Goal: Information Seeking & Learning: Learn about a topic

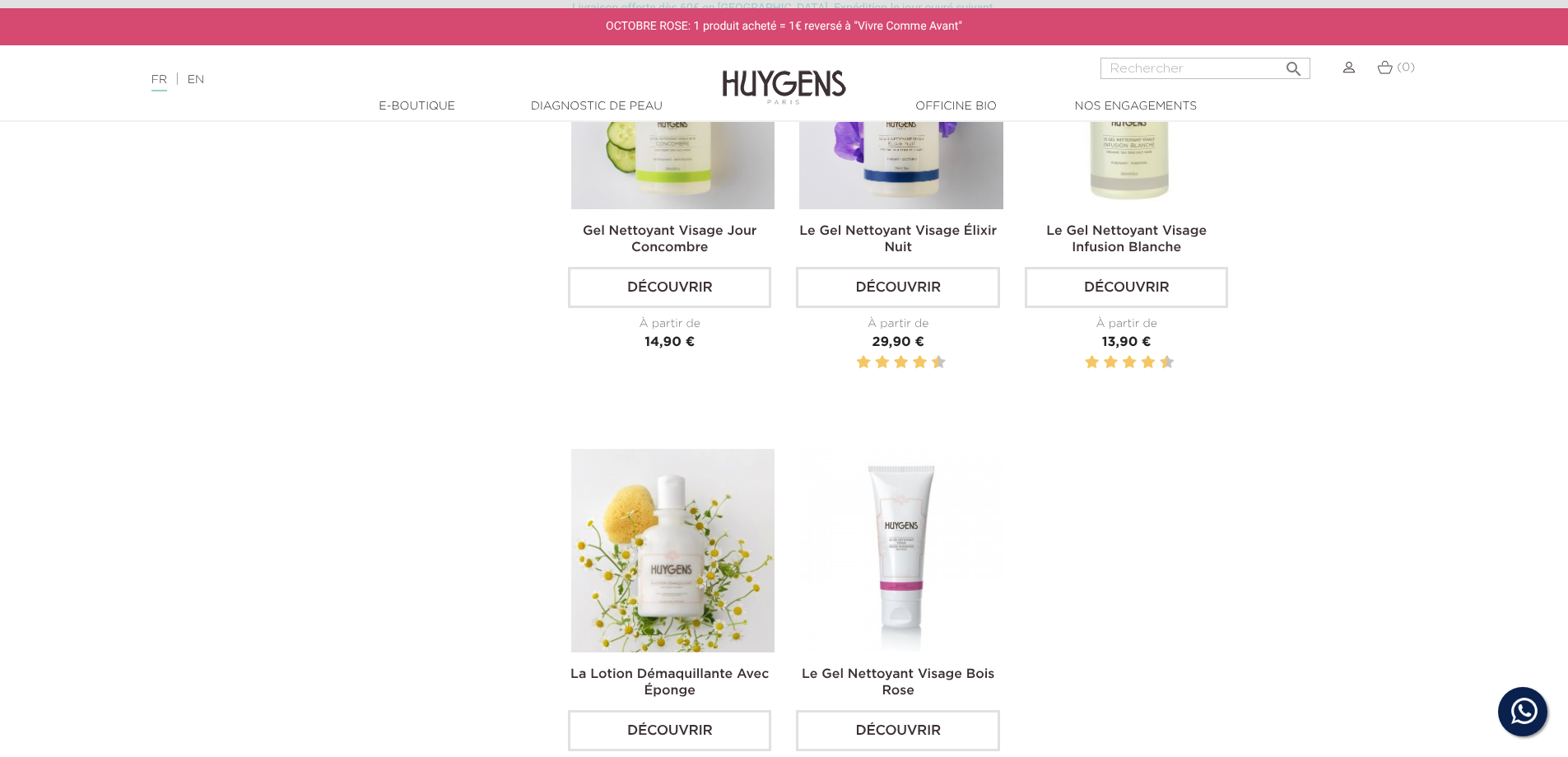
scroll to position [741, 0]
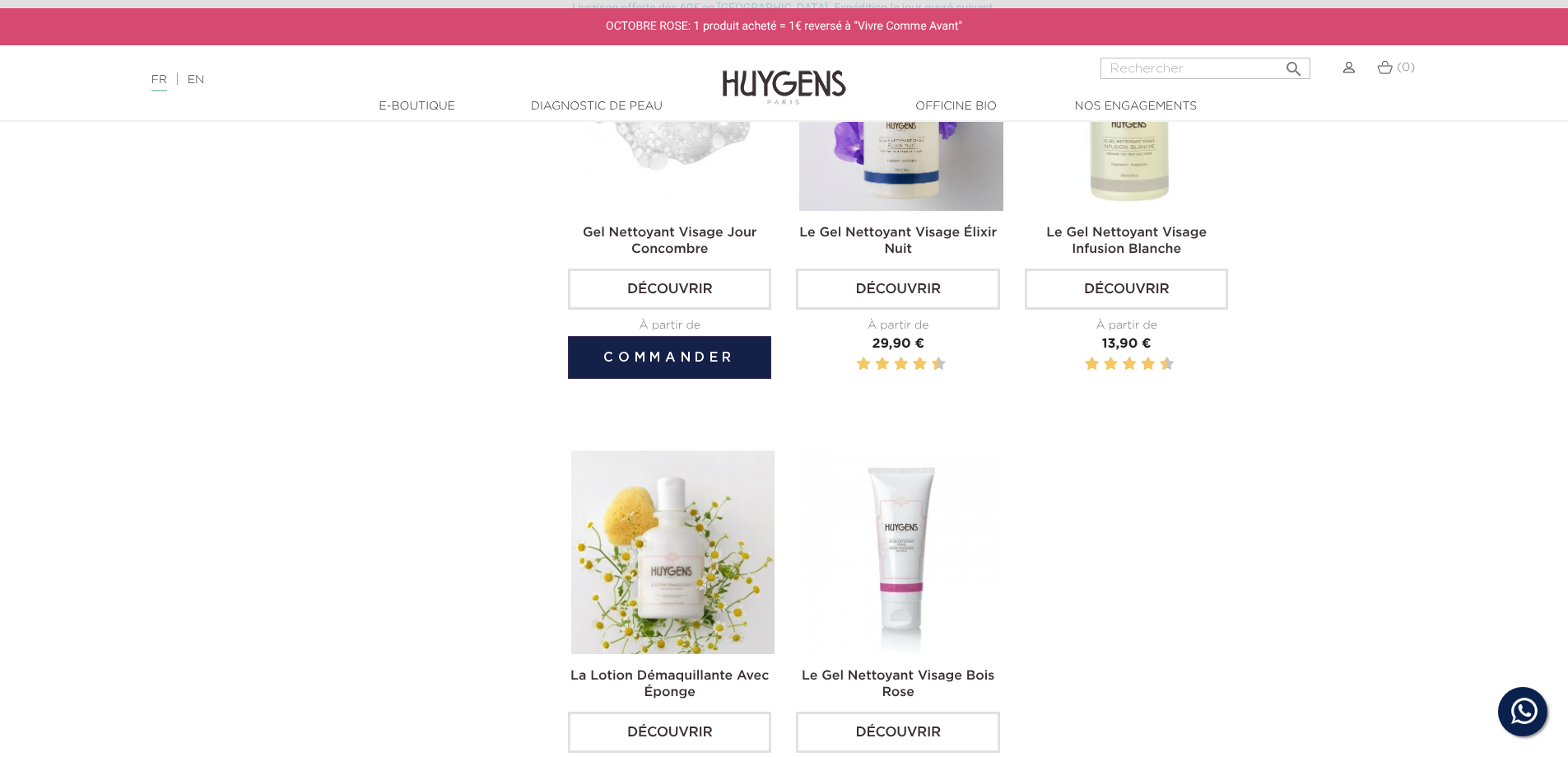
click at [707, 195] on img at bounding box center [673, 108] width 203 height 203
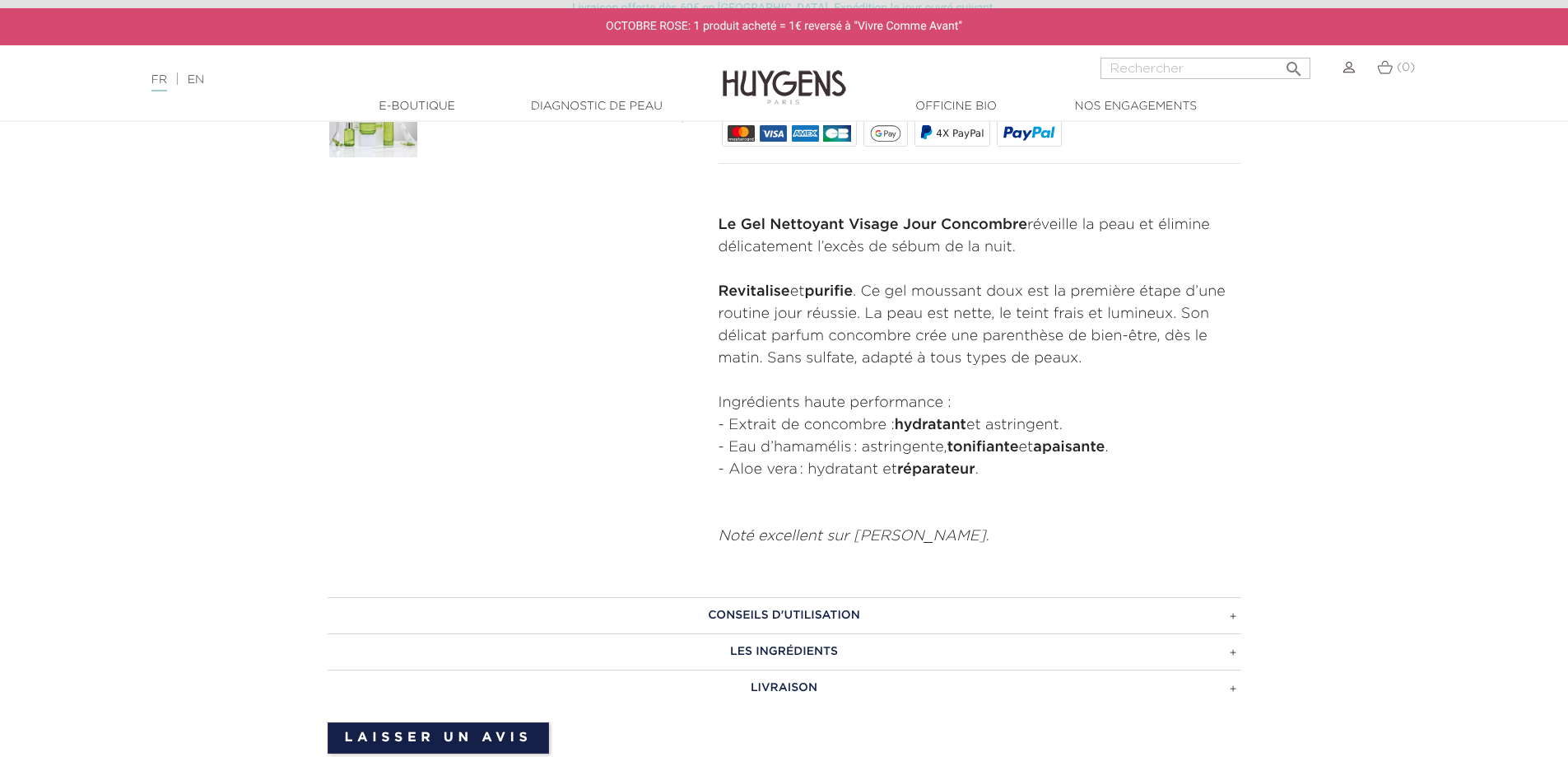
scroll to position [659, 0]
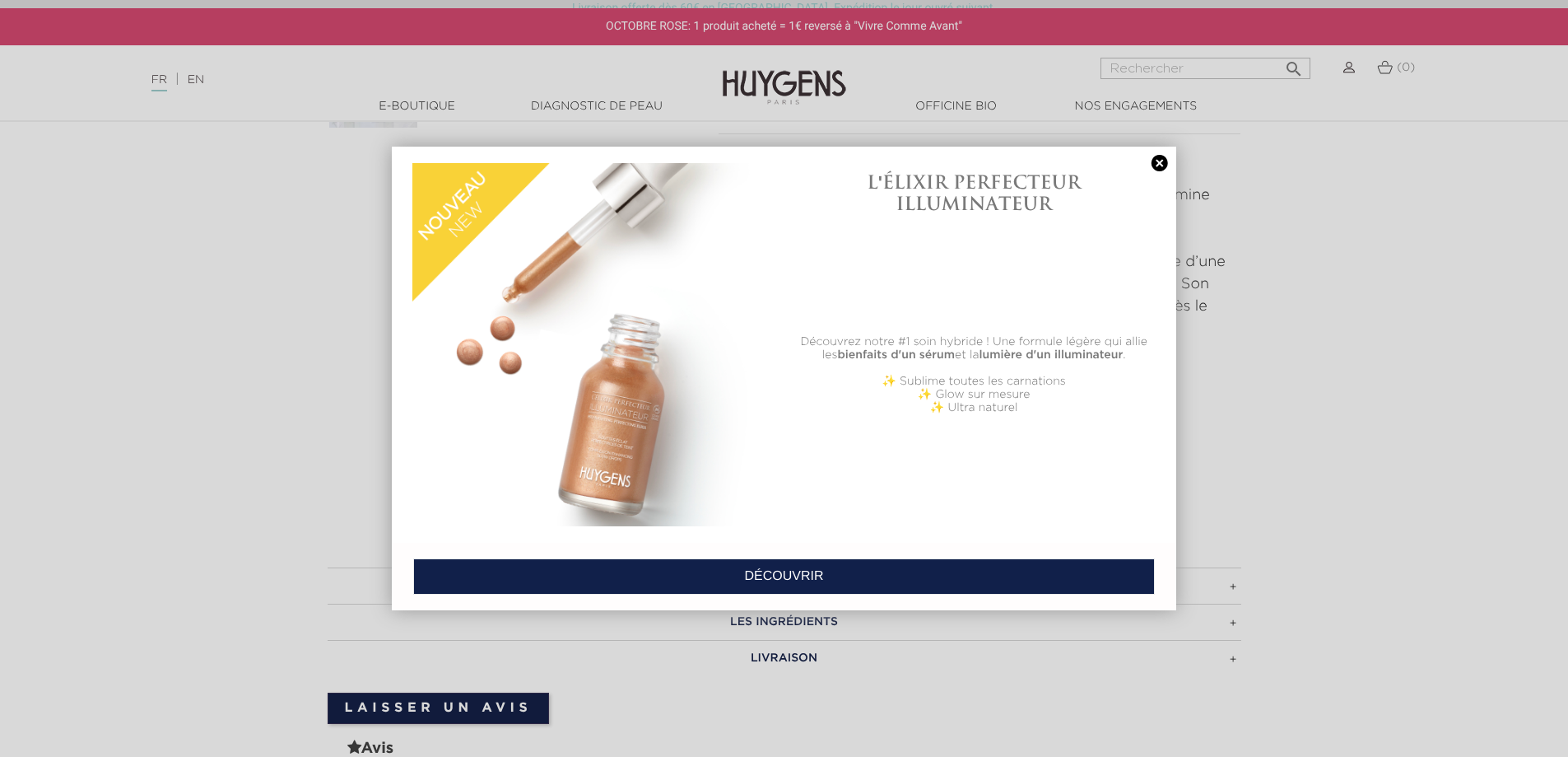
click at [1164, 160] on link at bounding box center [1160, 163] width 23 height 17
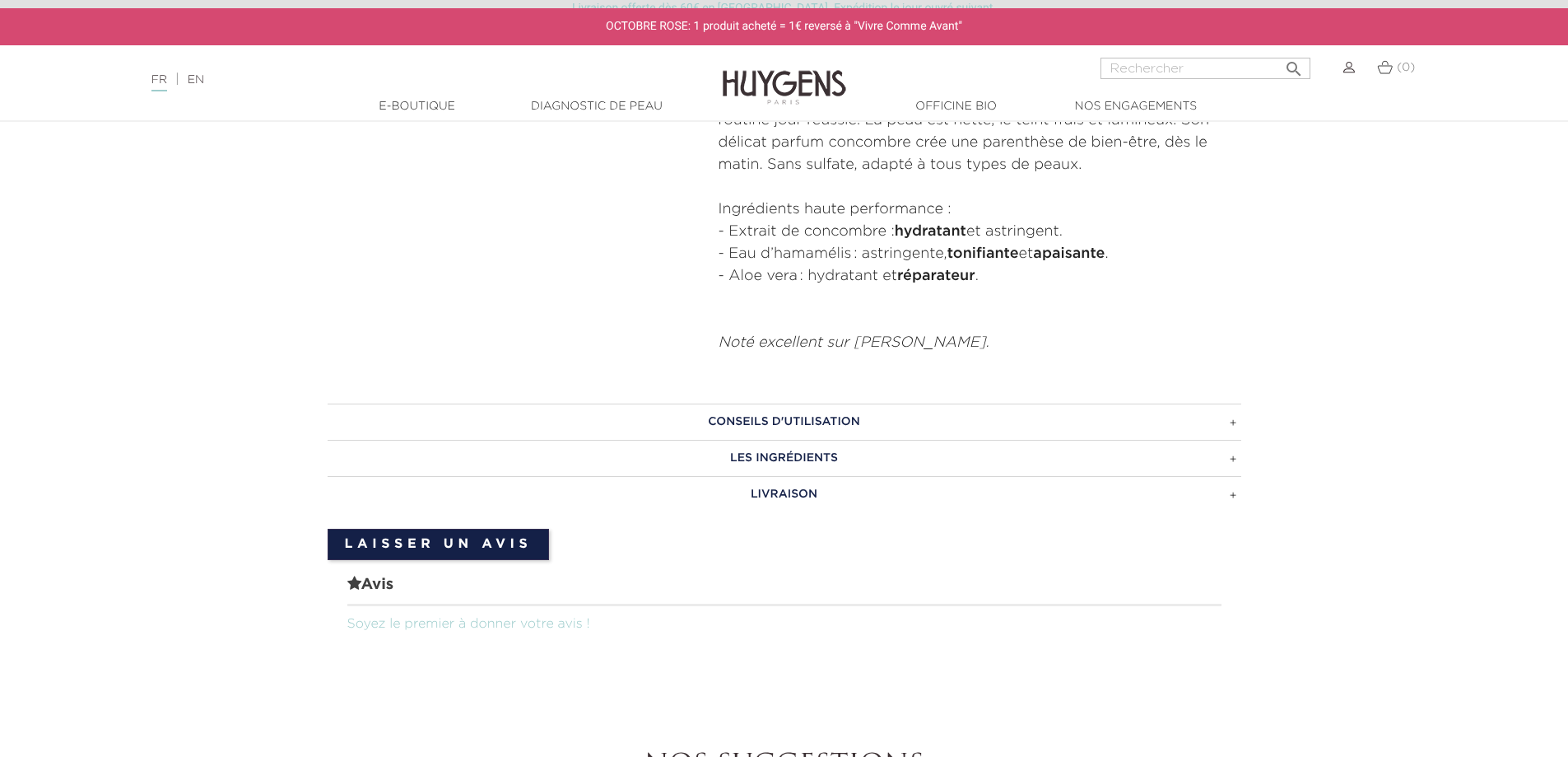
scroll to position [823, 0]
click at [800, 414] on h3 "CONSEILS D'UTILISATION" at bounding box center [785, 421] width 914 height 36
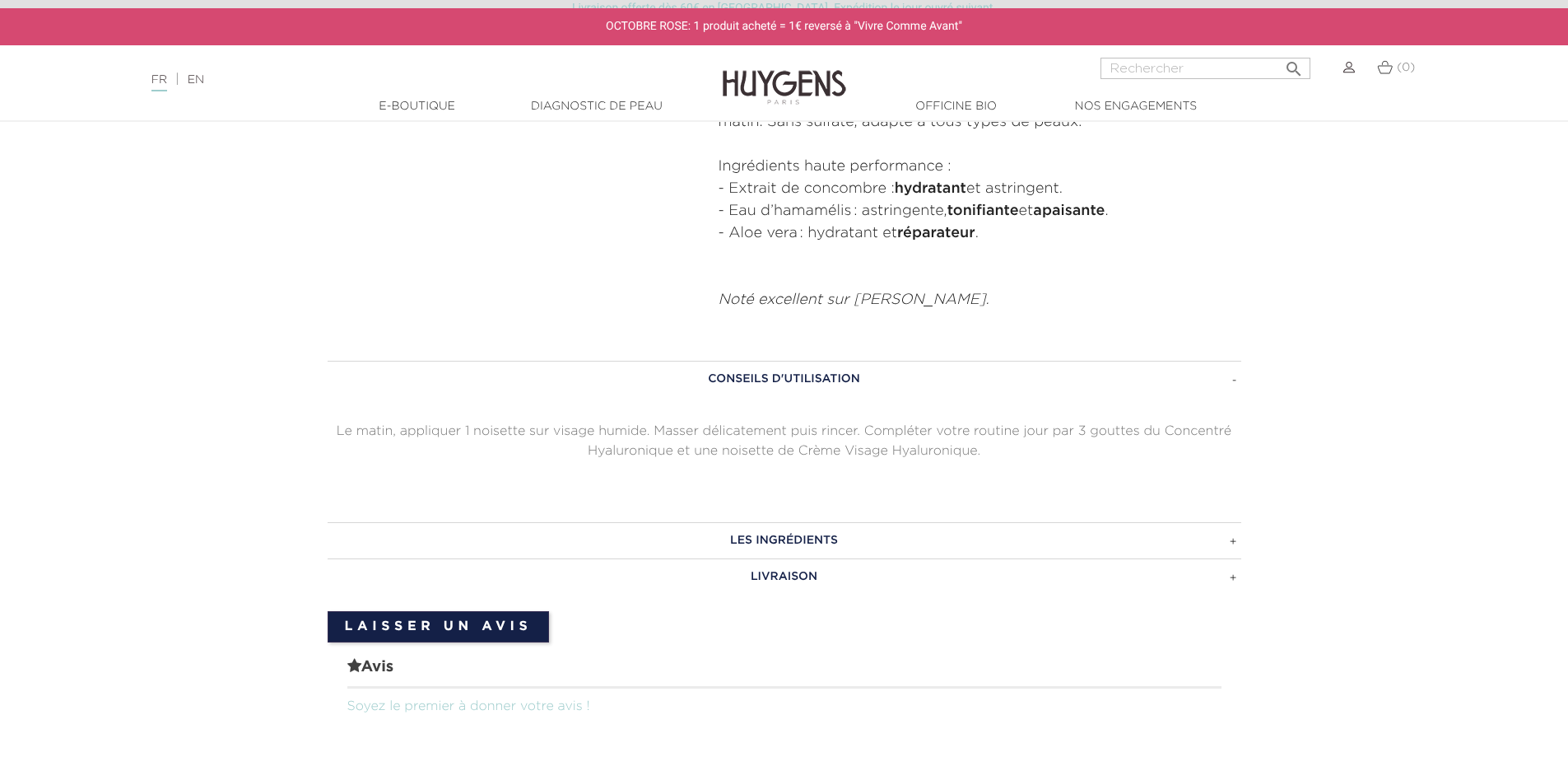
scroll to position [906, 0]
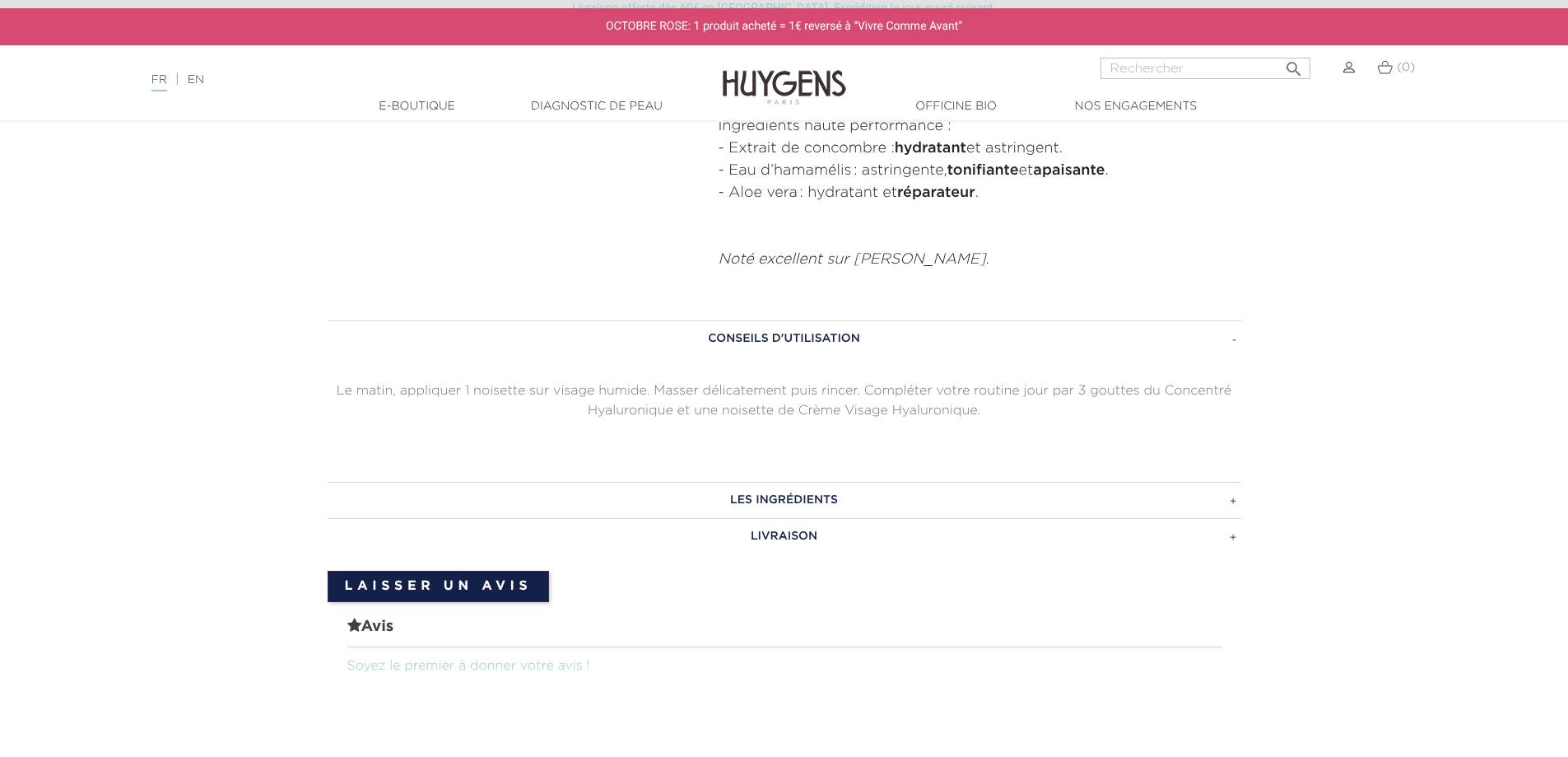
click at [776, 498] on h3 "LES INGRÉDIENTS" at bounding box center [785, 500] width 914 height 36
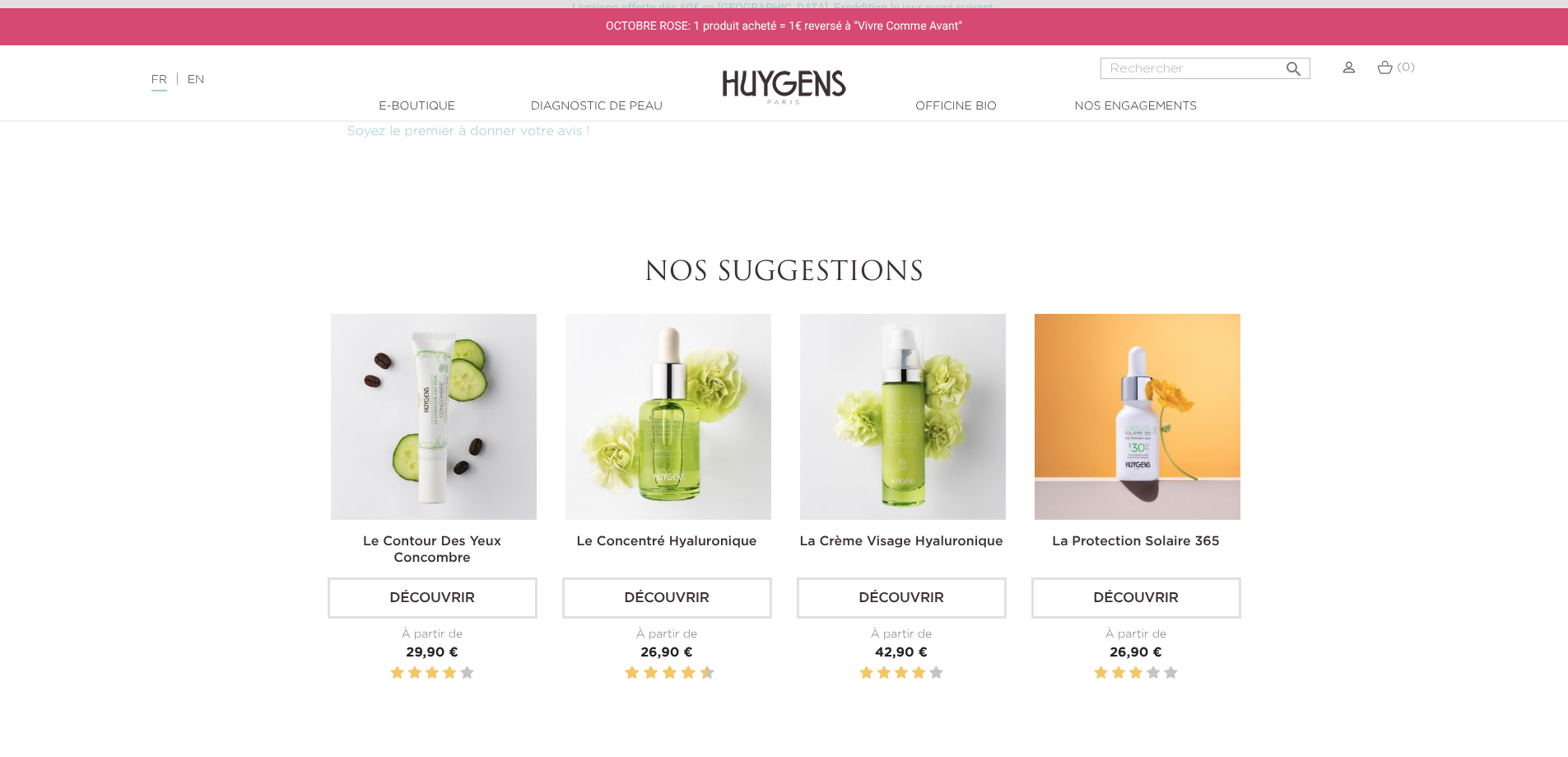
scroll to position [1565, 0]
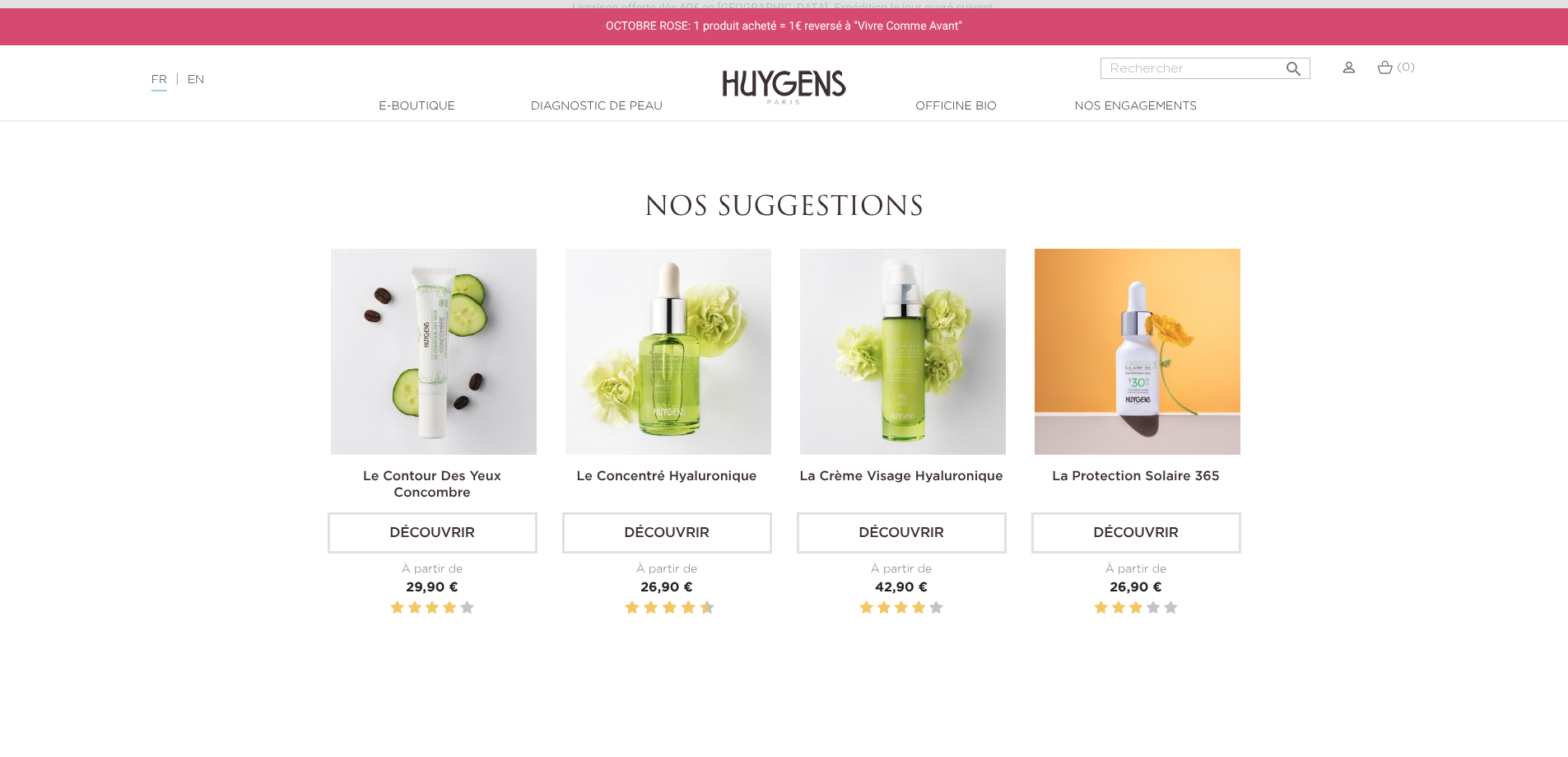
click at [912, 388] on img at bounding box center [903, 351] width 206 height 206
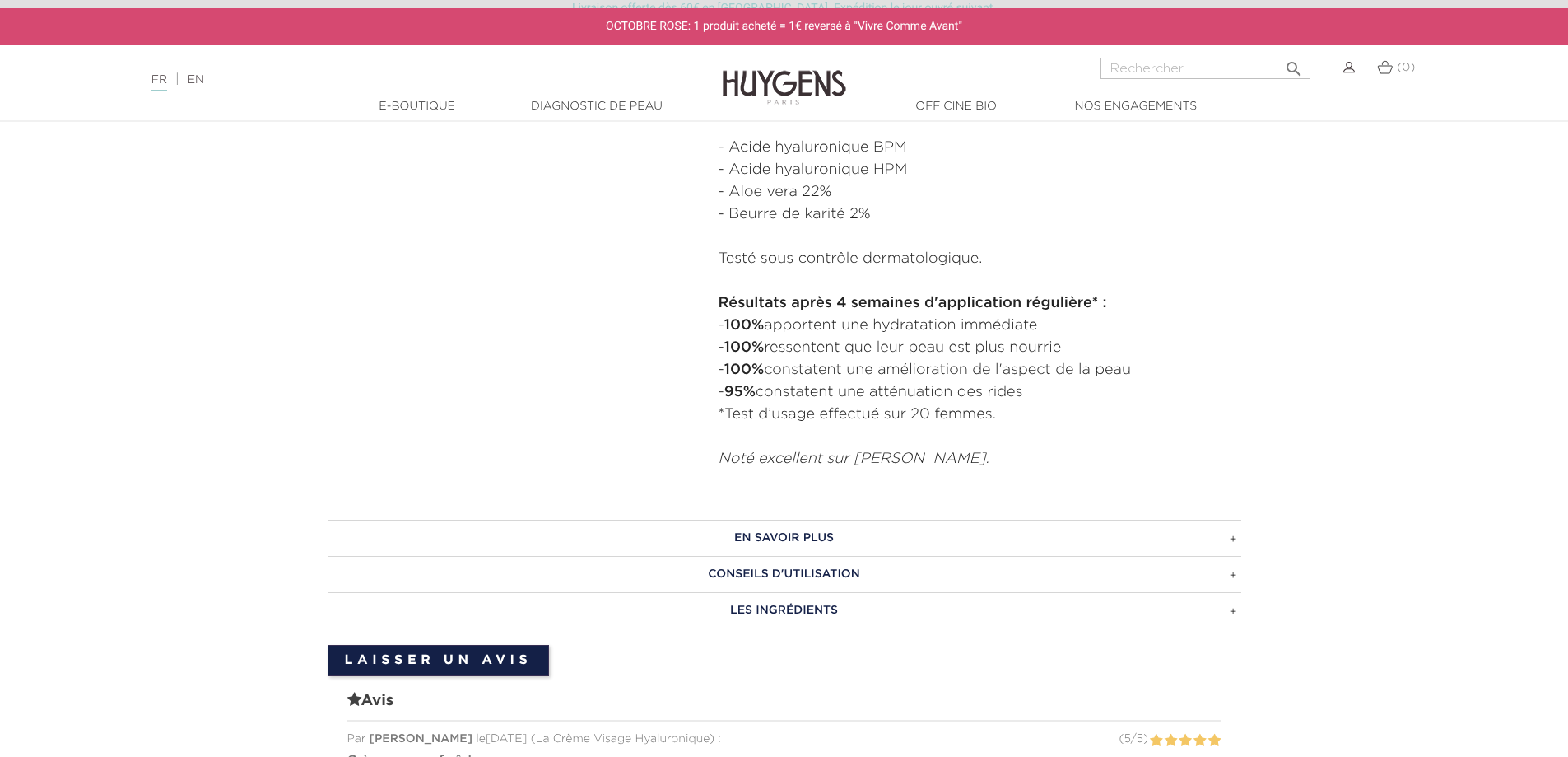
scroll to position [1070, 0]
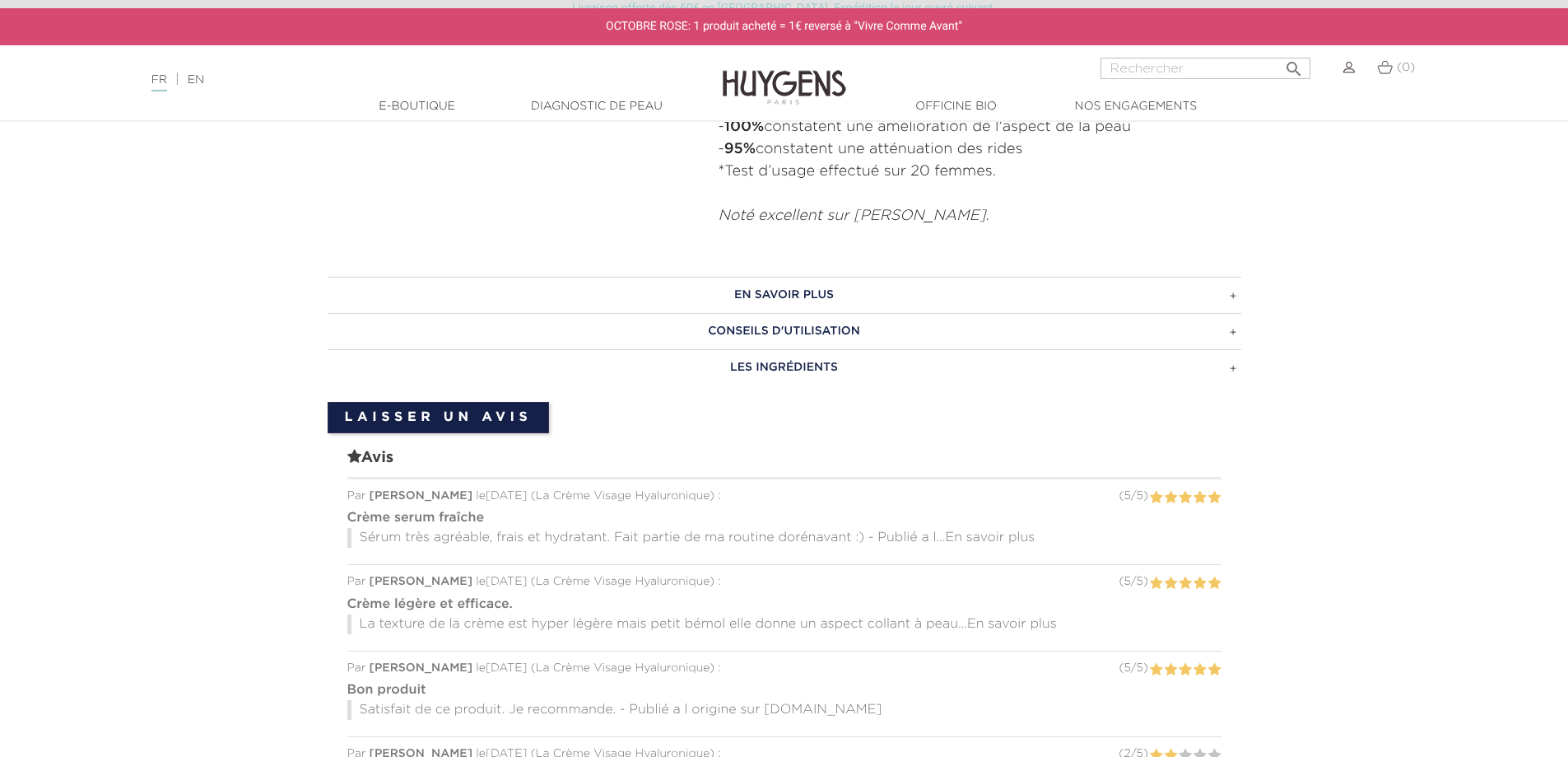
click at [806, 332] on h3 "CONSEILS D'UTILISATION" at bounding box center [785, 331] width 914 height 36
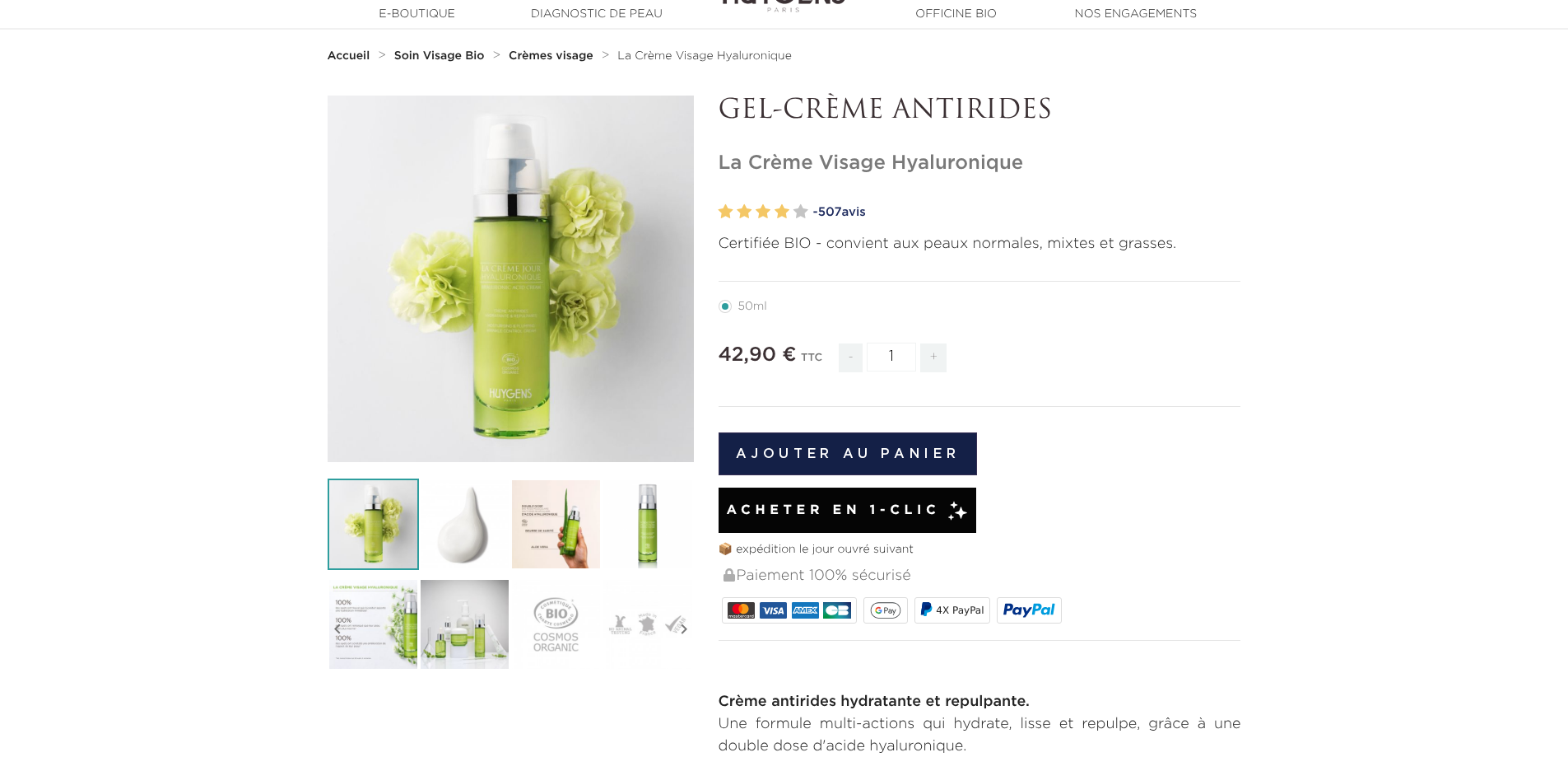
scroll to position [0, 0]
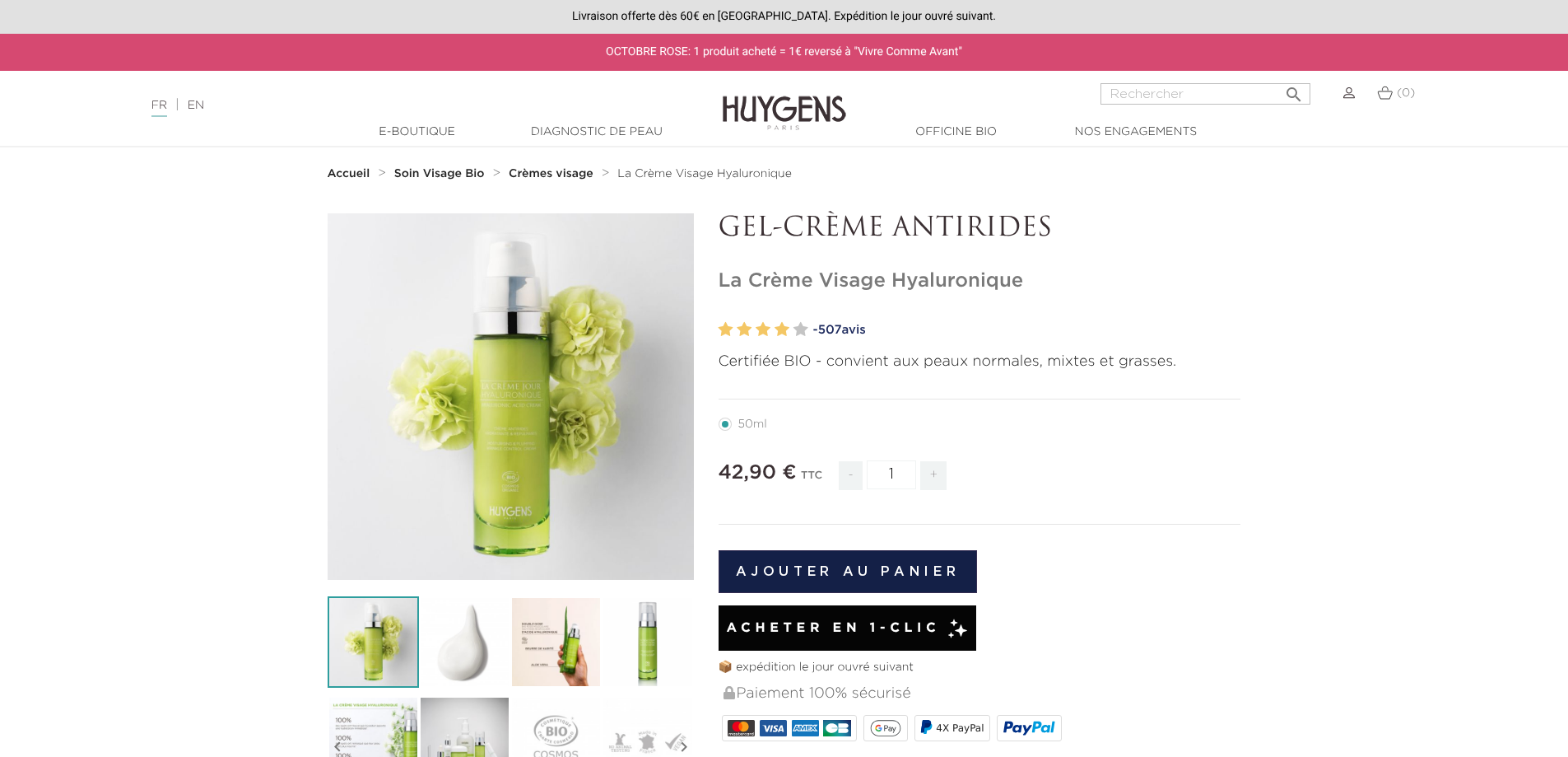
drag, startPoint x: 720, startPoint y: 231, endPoint x: 1102, endPoint y: 256, distance: 382.8
click at [1102, 256] on div "GEL-CRÈME ANTIRIDES La Crème Visage Hyaluronique" at bounding box center [980, 755] width 547 height 1084
click at [911, 324] on link "- 507 avis" at bounding box center [1028, 330] width 428 height 24
click at [794, 283] on h1 "La Crème Visage Hyaluronique" at bounding box center [980, 281] width 523 height 23
drag, startPoint x: 721, startPoint y: 280, endPoint x: 1041, endPoint y: 283, distance: 320.0
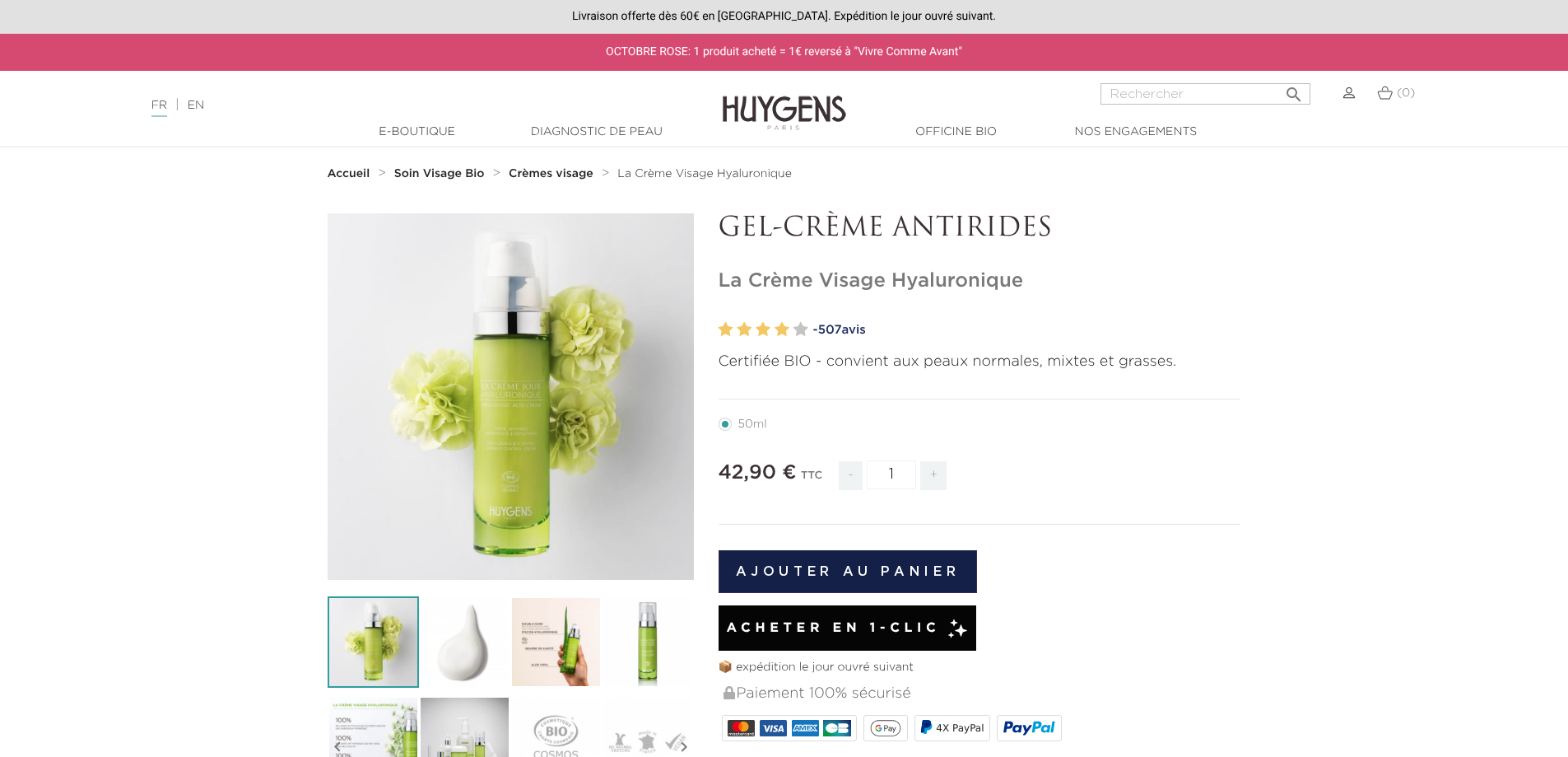
click at [1041, 283] on h1 "La Crème Visage Hyaluronique" at bounding box center [980, 281] width 523 height 23
copy h1 "La Crème Visage Hyaluronique"
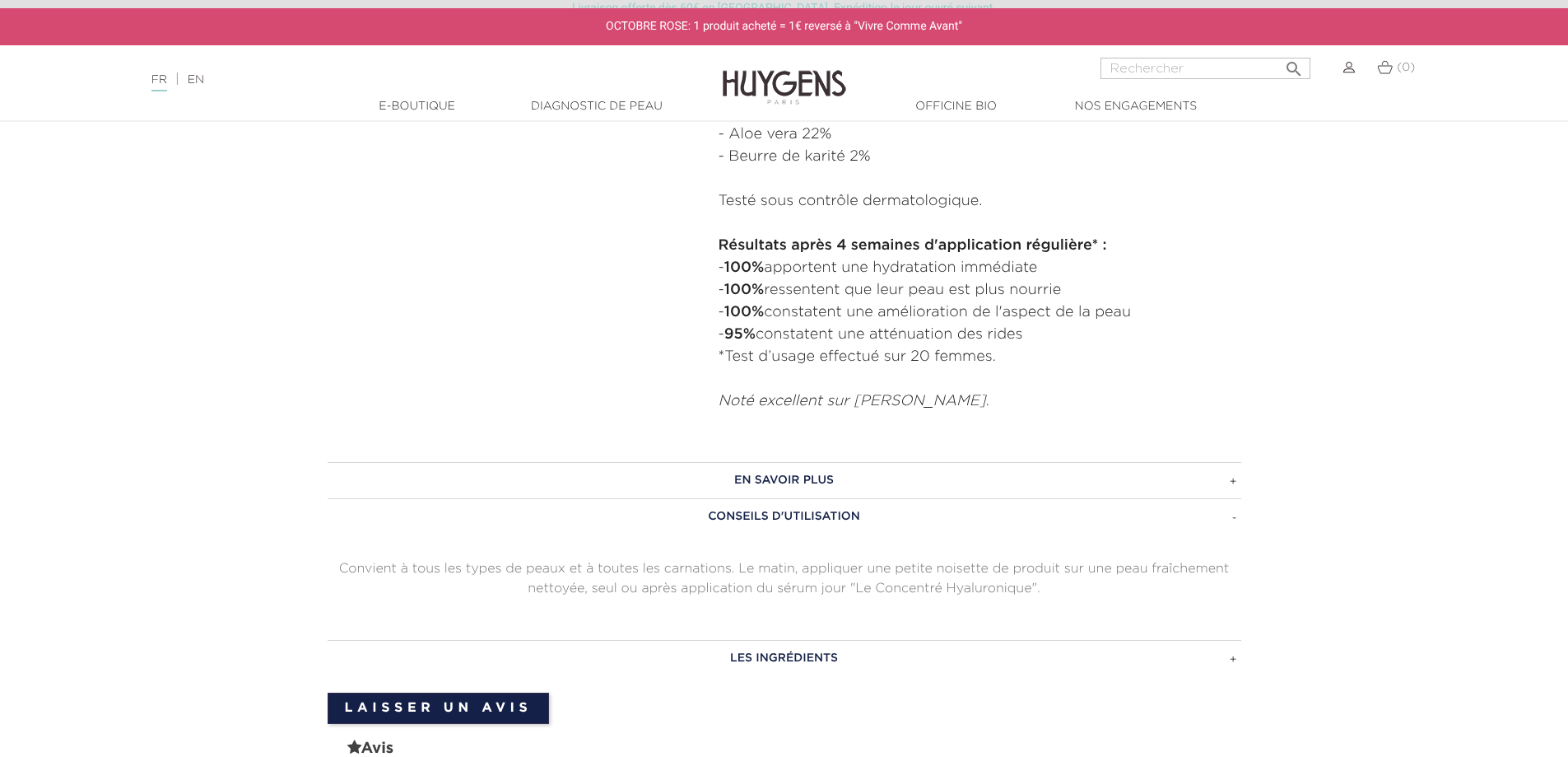
scroll to position [906, 0]
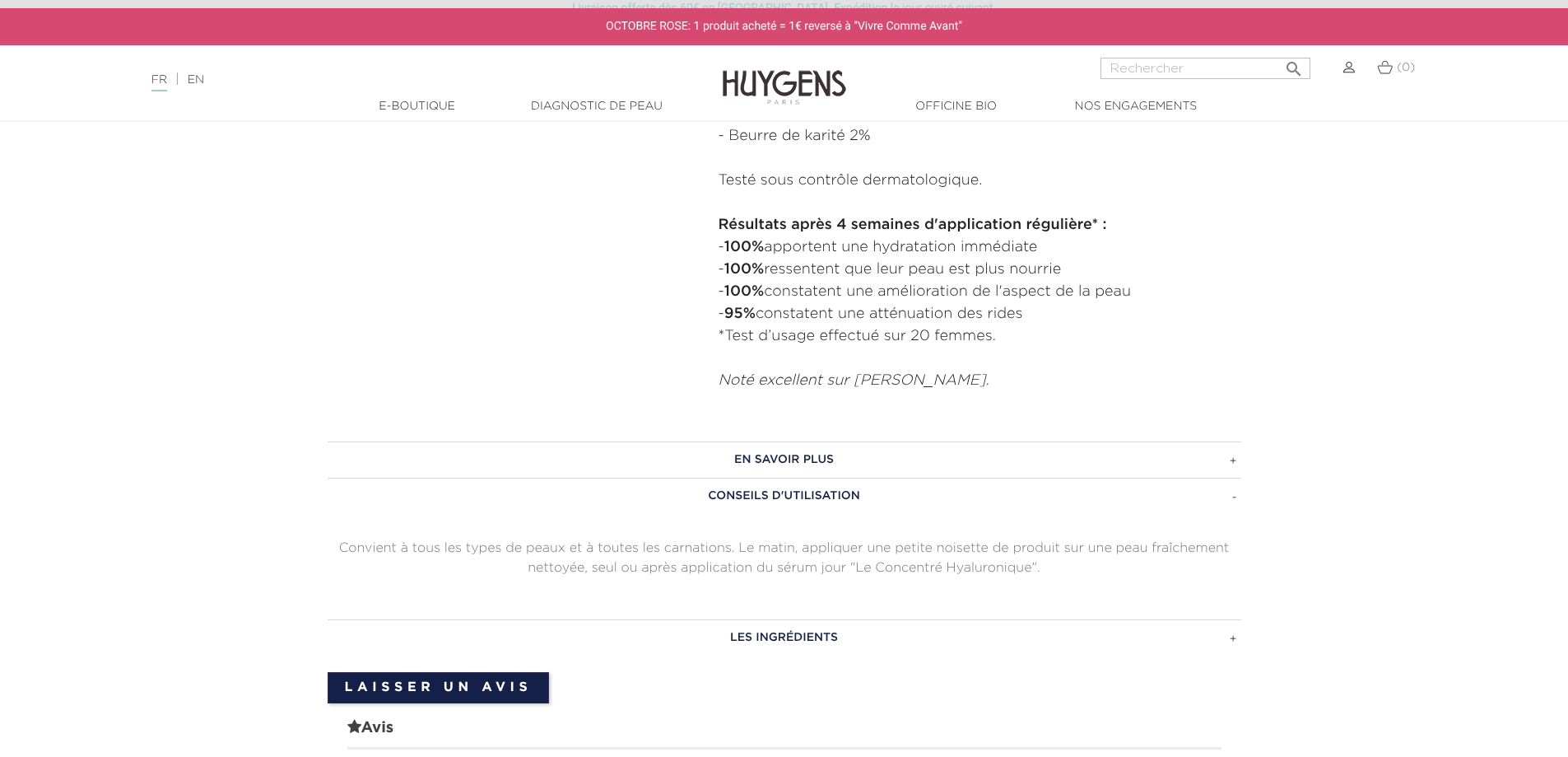
click at [1038, 453] on h3 "EN SAVOIR PLUS" at bounding box center [785, 460] width 914 height 36
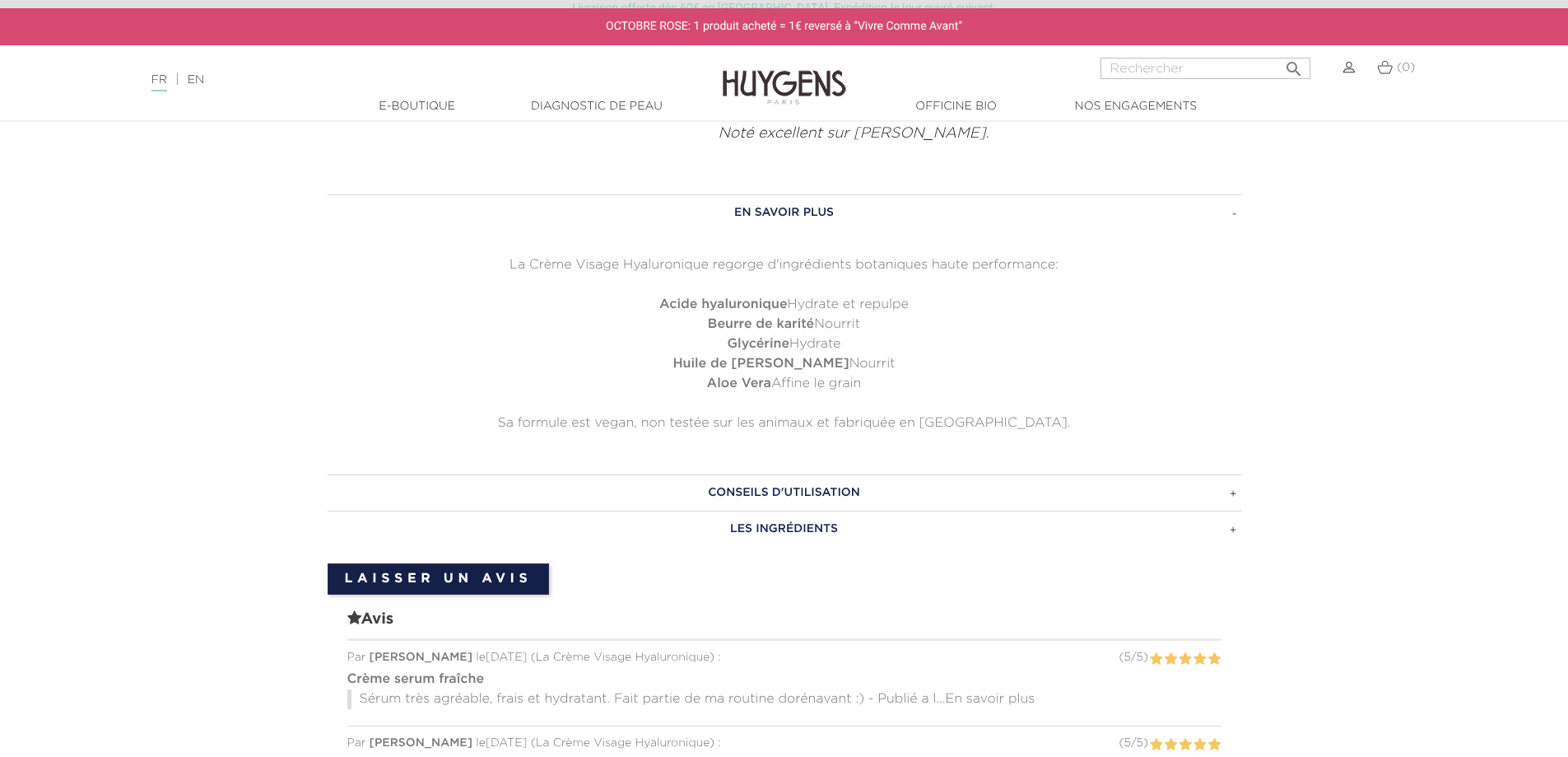
scroll to position [1235, 0]
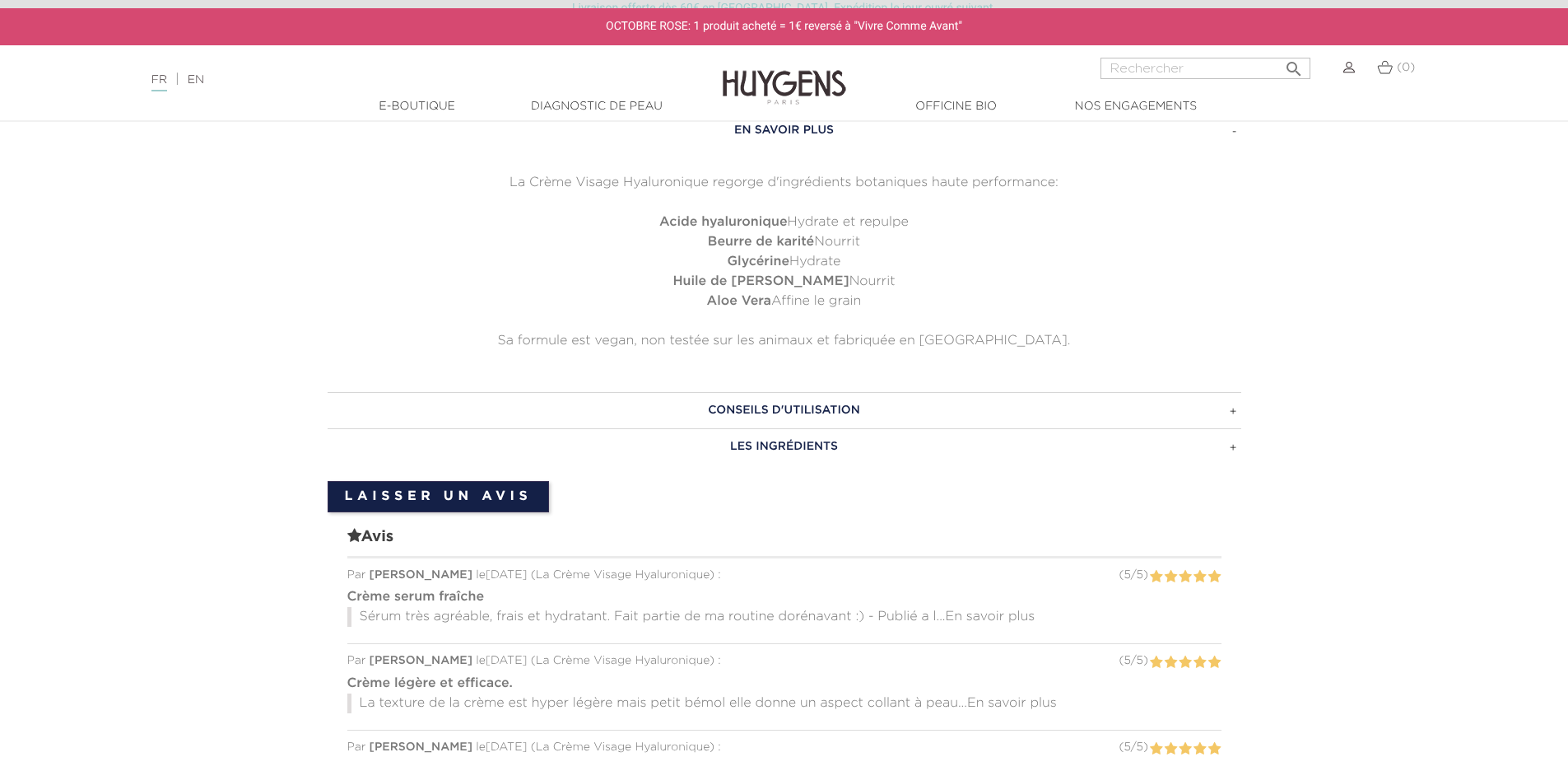
click at [1018, 401] on h3 "CONSEILS D'UTILISATION" at bounding box center [785, 410] width 914 height 36
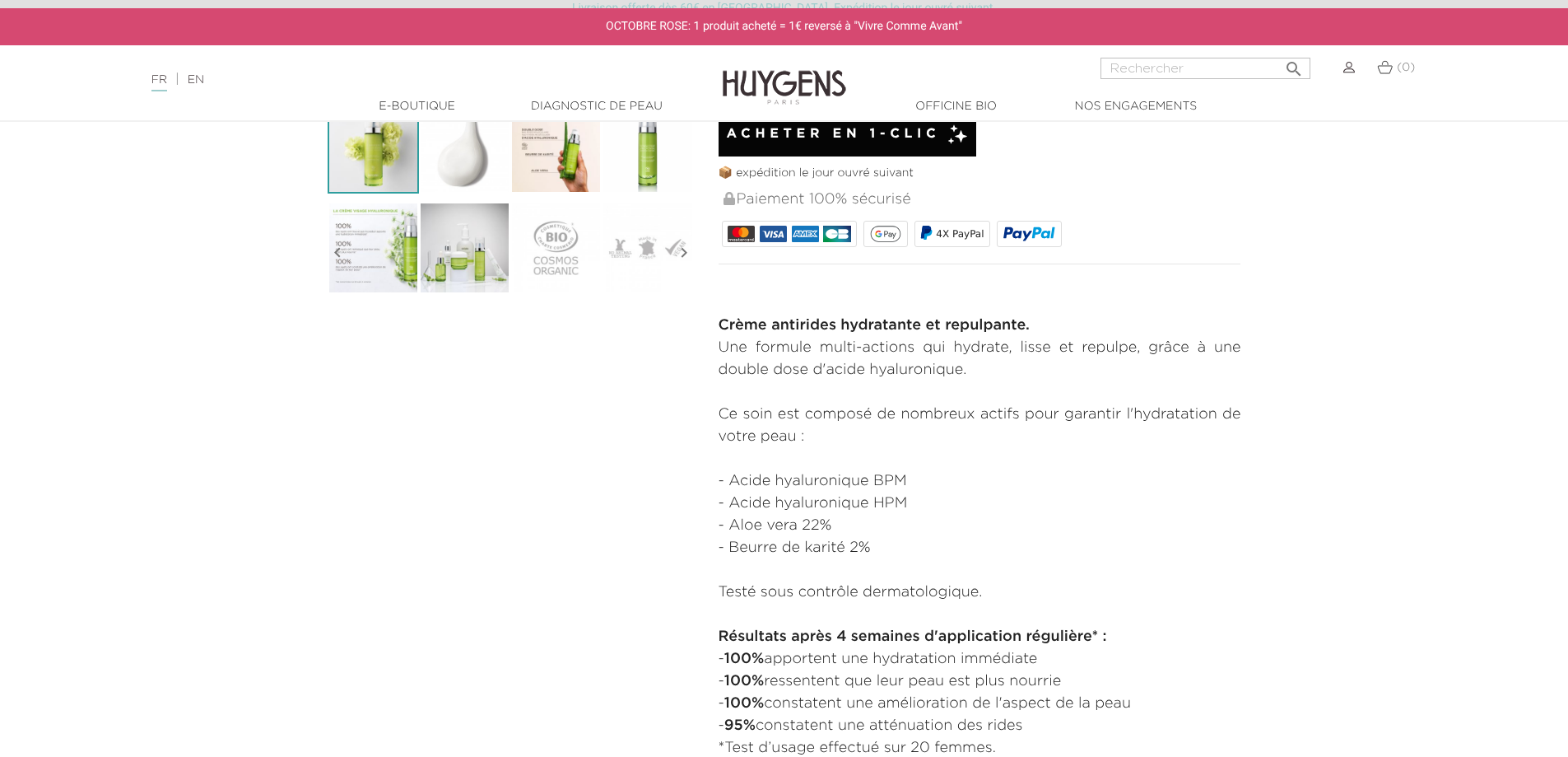
scroll to position [0, 0]
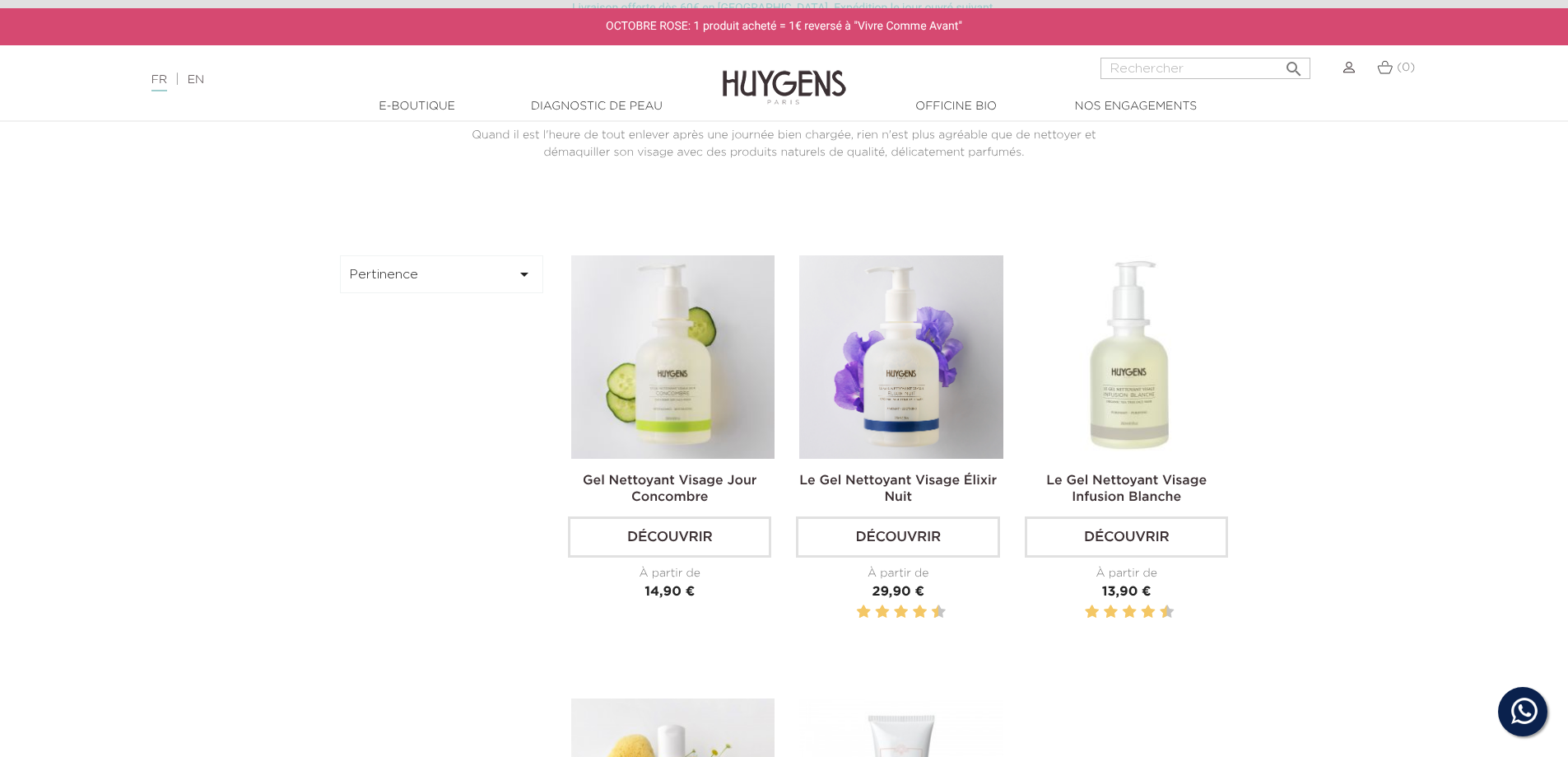
scroll to position [494, 0]
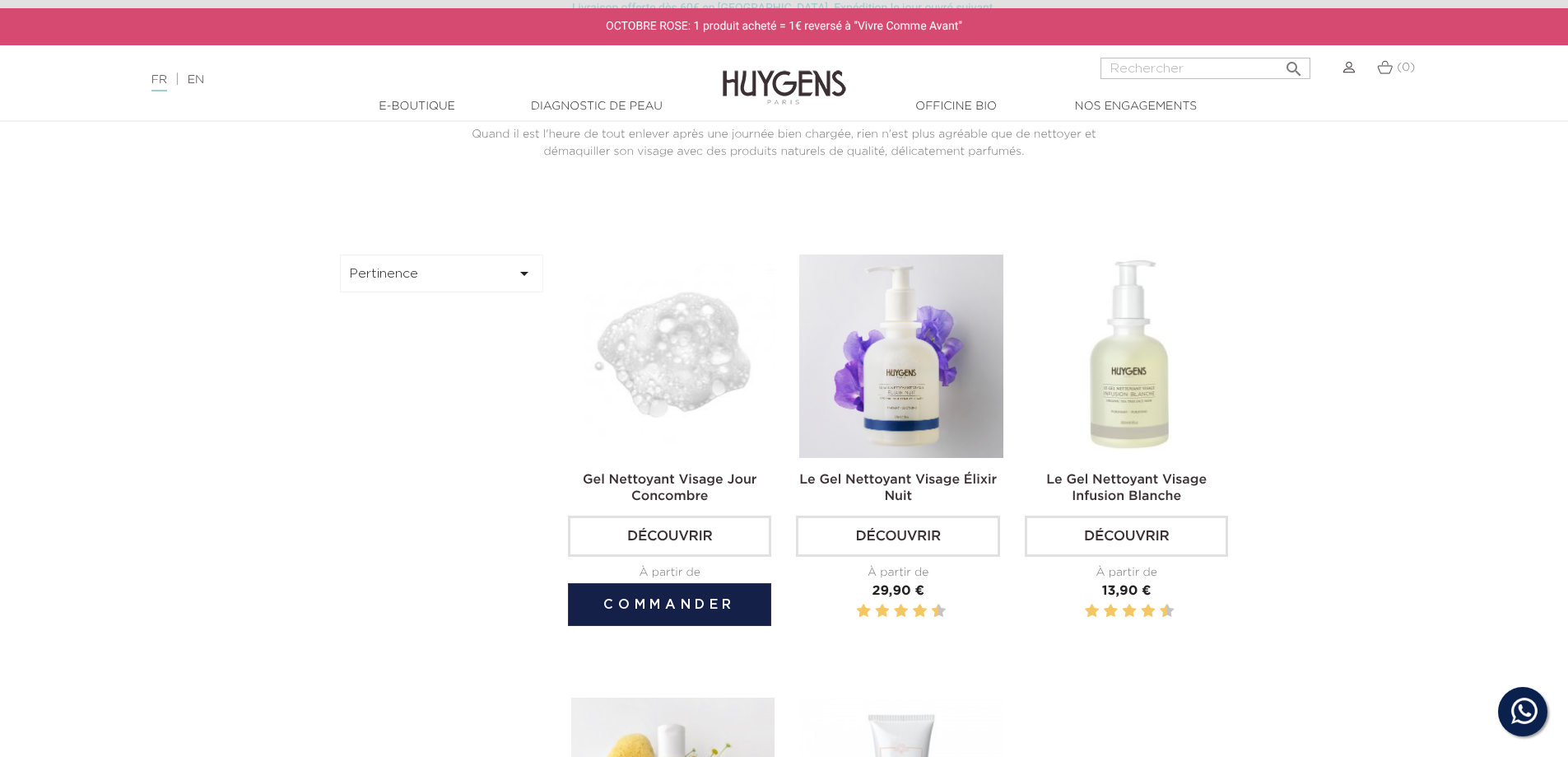
click at [680, 383] on img at bounding box center [673, 356] width 203 height 203
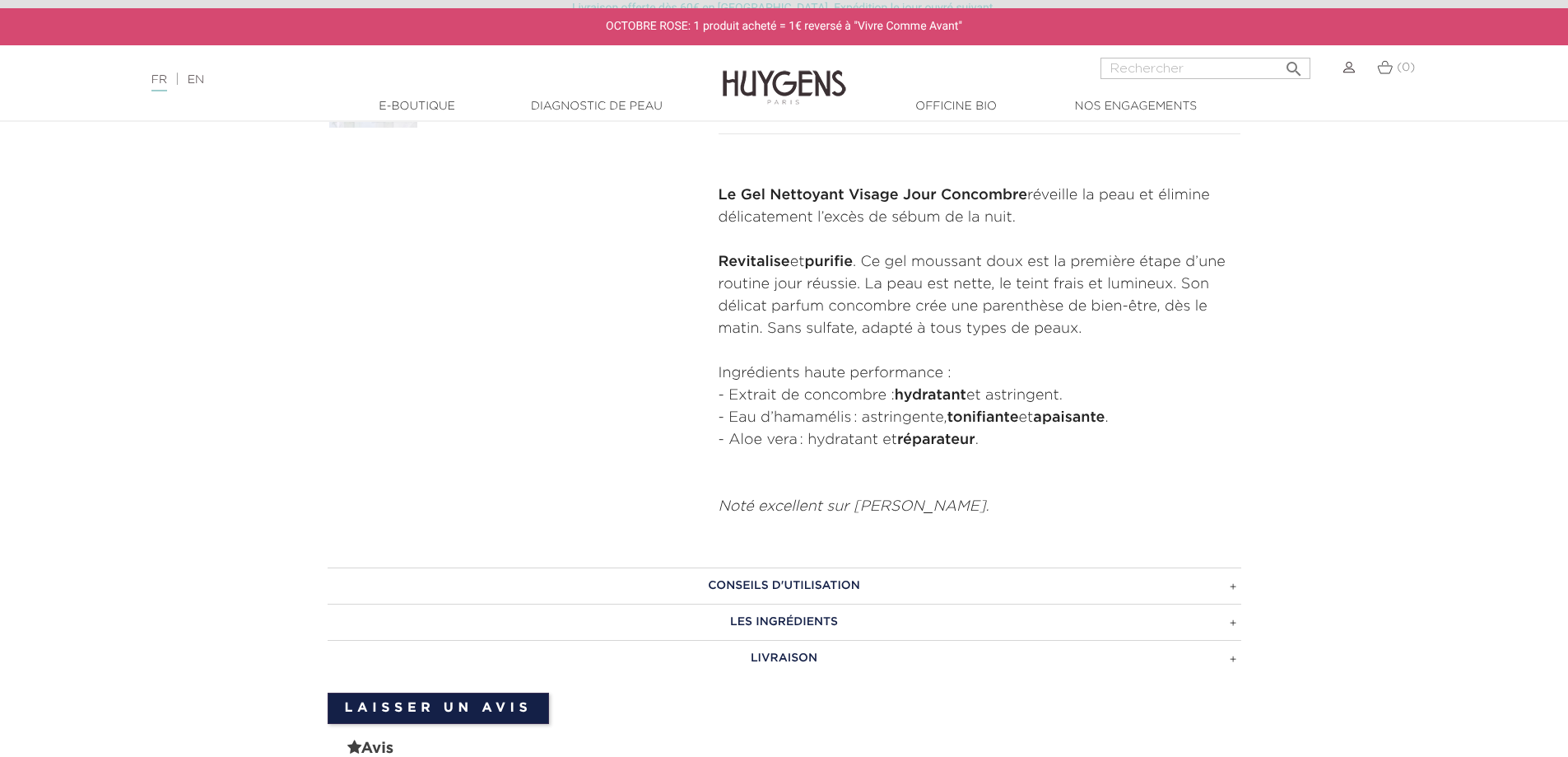
scroll to position [741, 0]
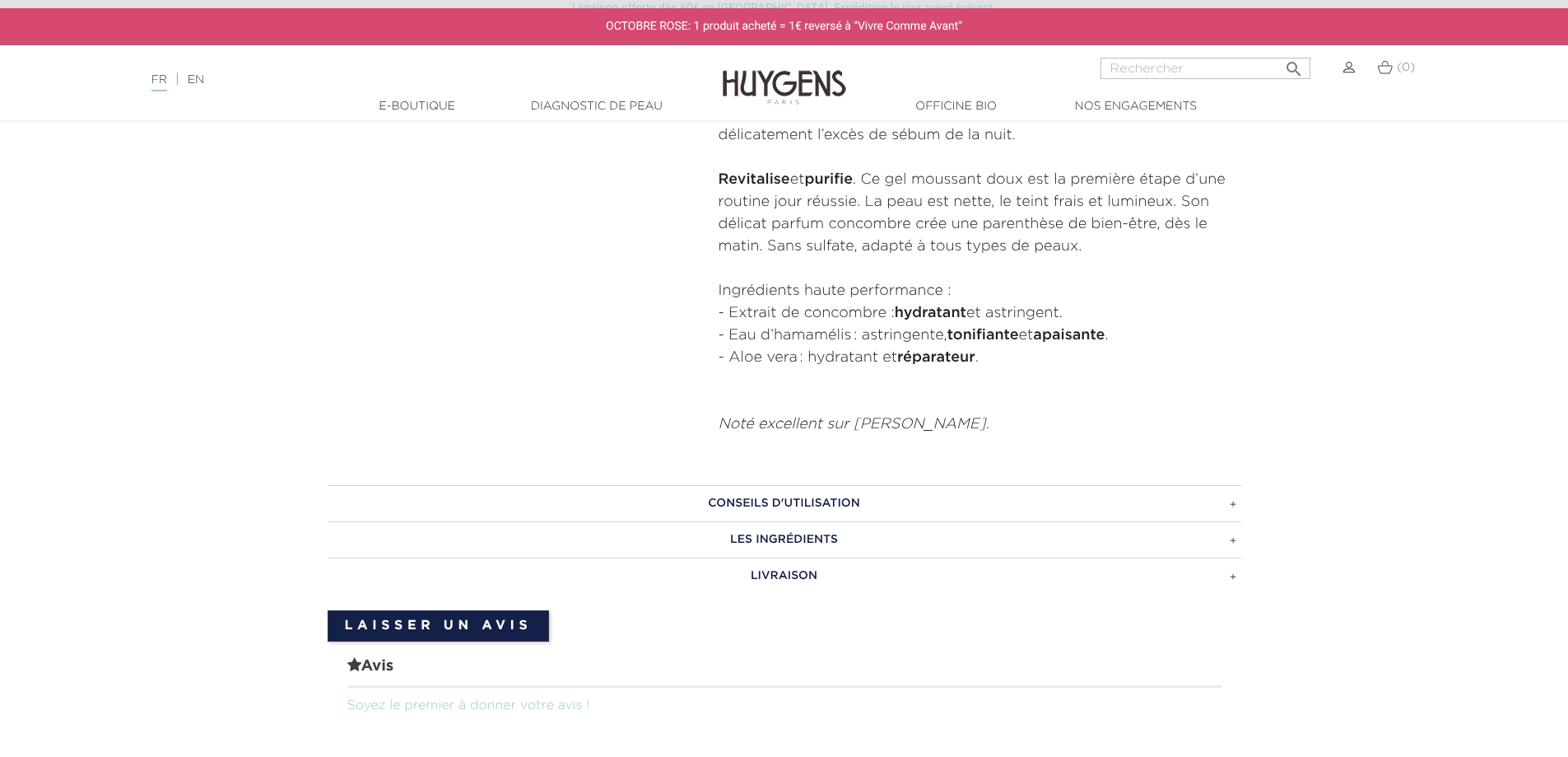
click at [711, 498] on h3 "CONSEILS D'UTILISATION" at bounding box center [785, 503] width 914 height 36
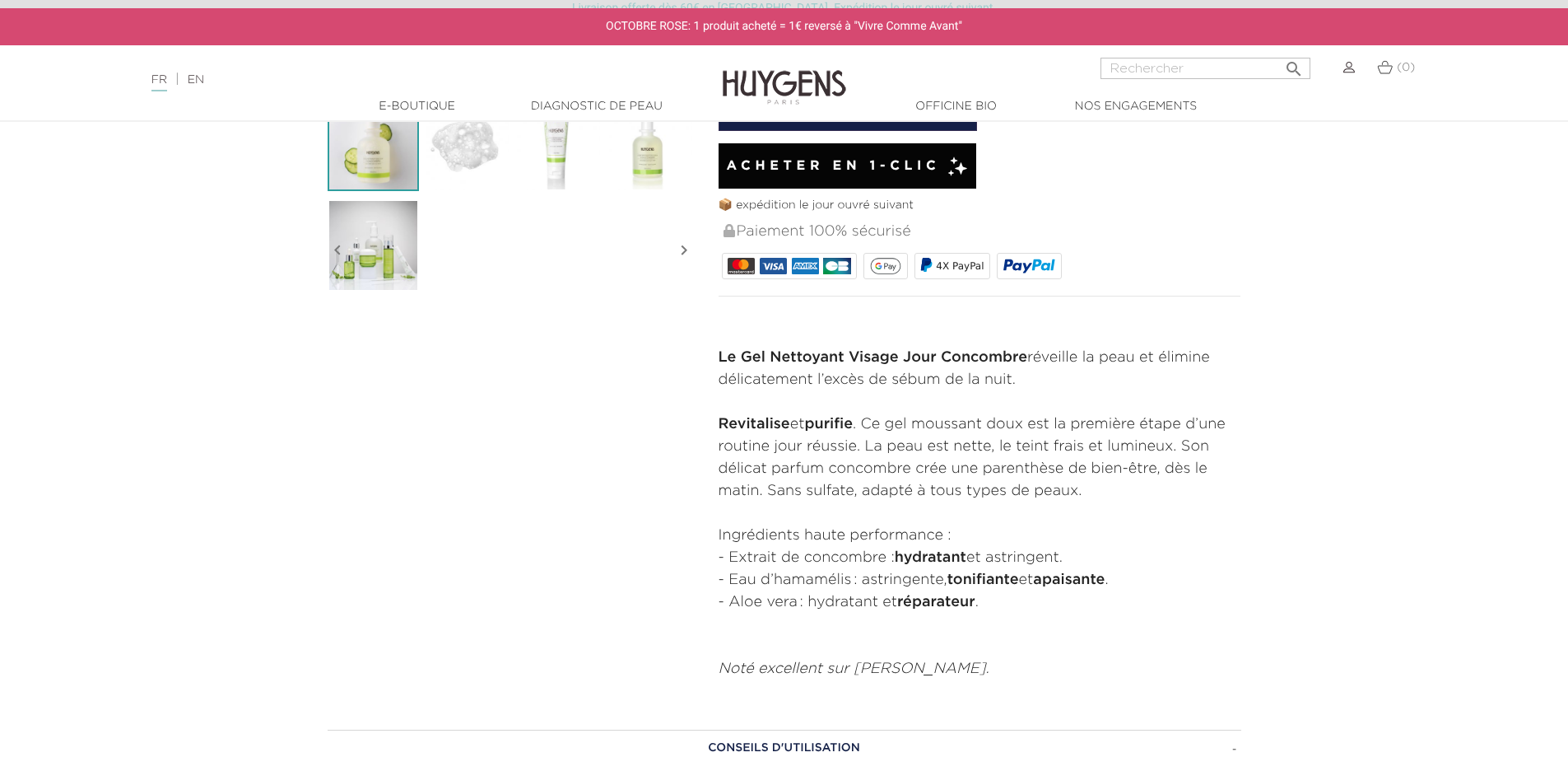
scroll to position [247, 0]
